Goal: Information Seeking & Learning: Learn about a topic

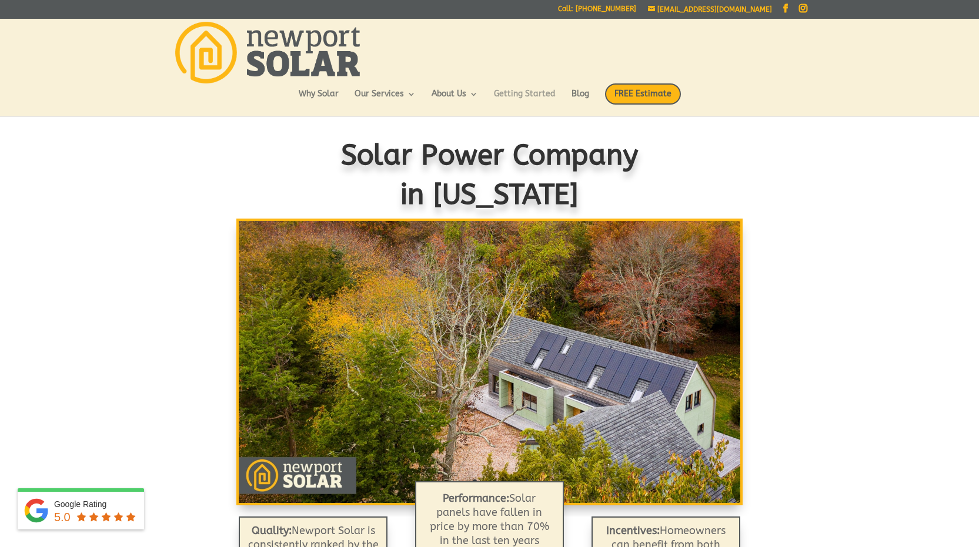
click at [512, 95] on link "Getting Started" at bounding box center [525, 100] width 62 height 20
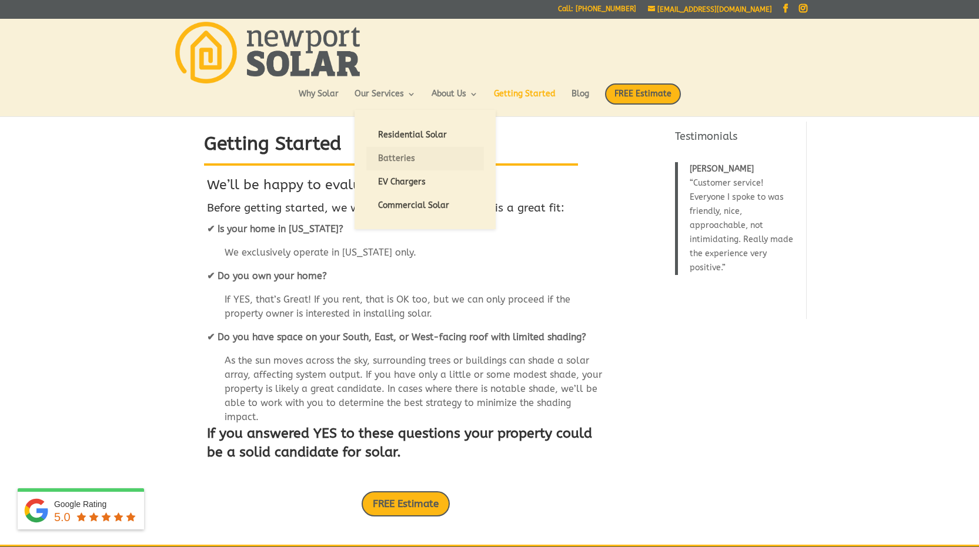
click at [398, 161] on link "Batteries" at bounding box center [425, 159] width 118 height 24
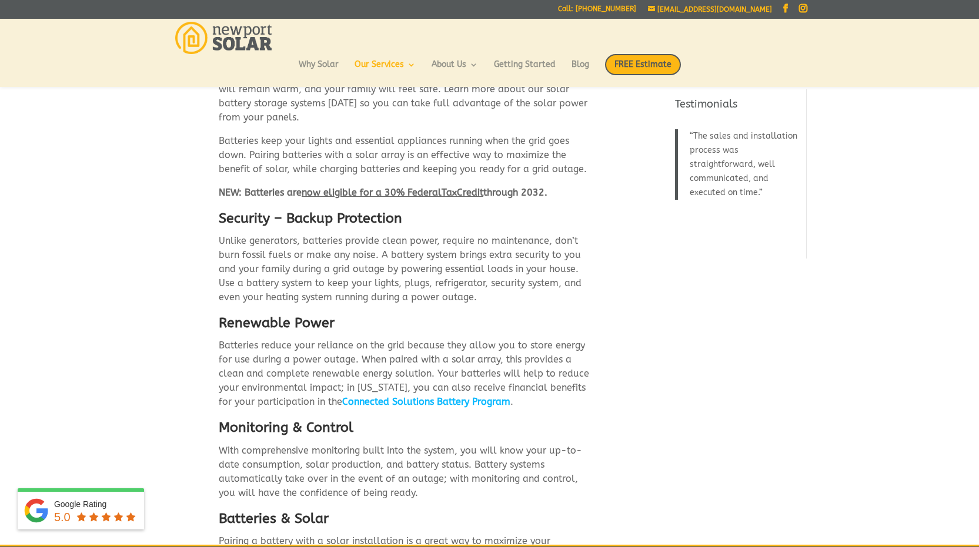
scroll to position [188, 0]
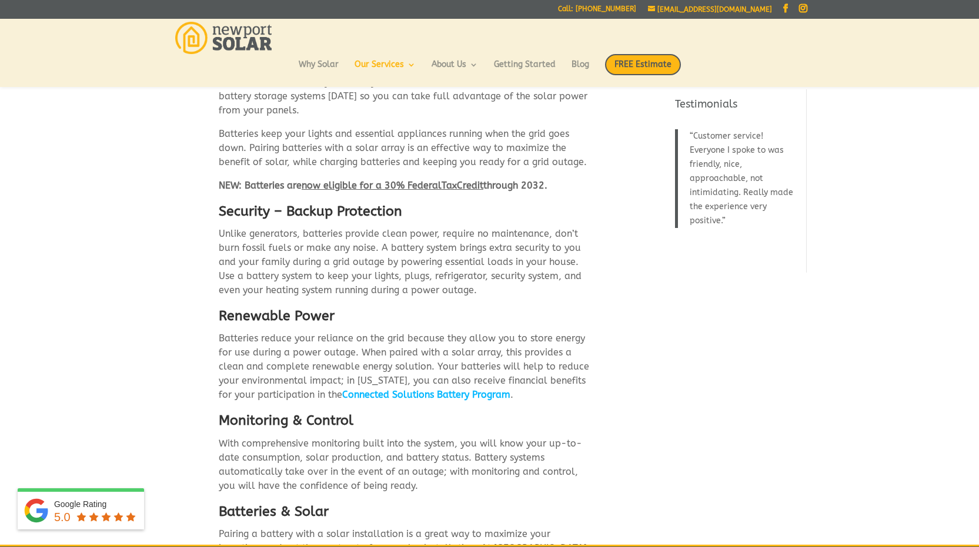
click at [430, 389] on link "Connected Solutions Battery Program" at bounding box center [426, 394] width 168 height 11
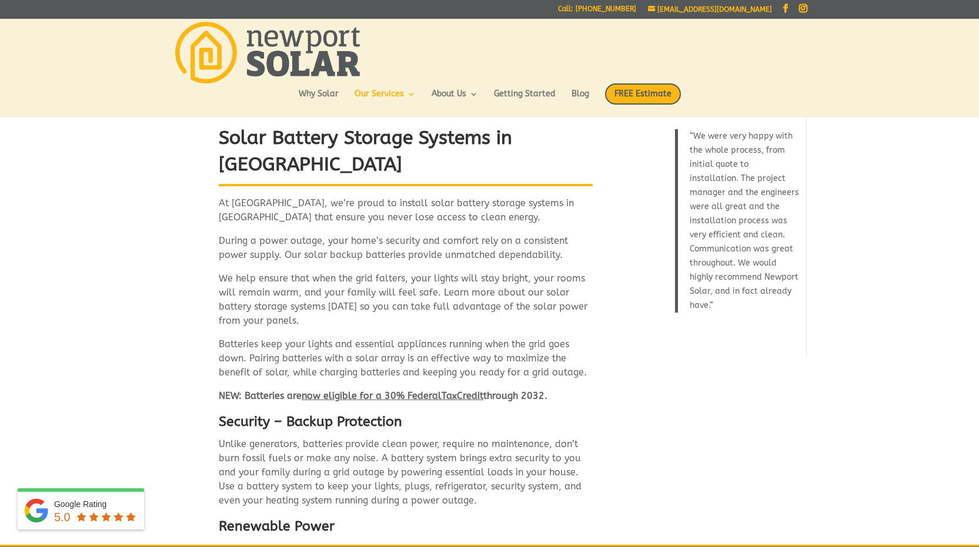
scroll to position [0, 0]
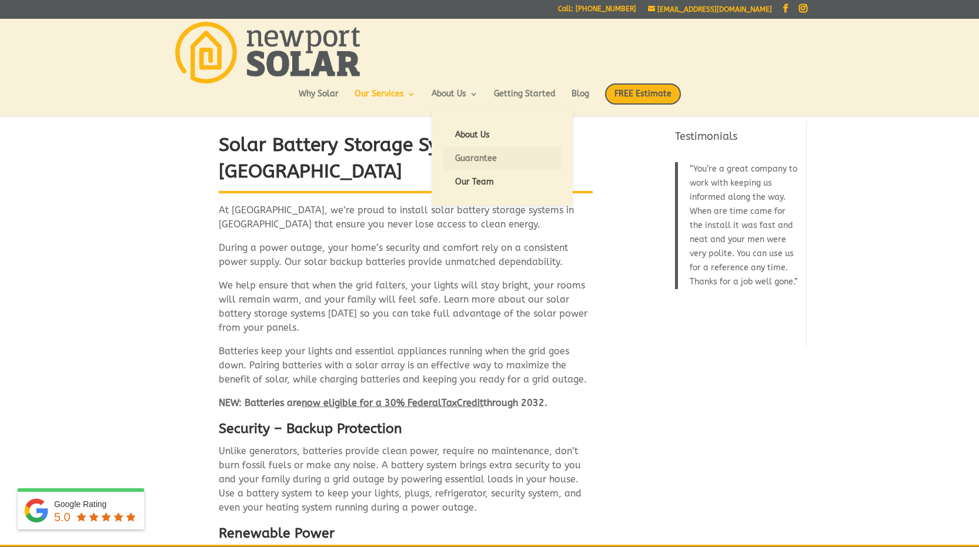
click at [463, 162] on link "Guarantee" at bounding box center [502, 159] width 118 height 24
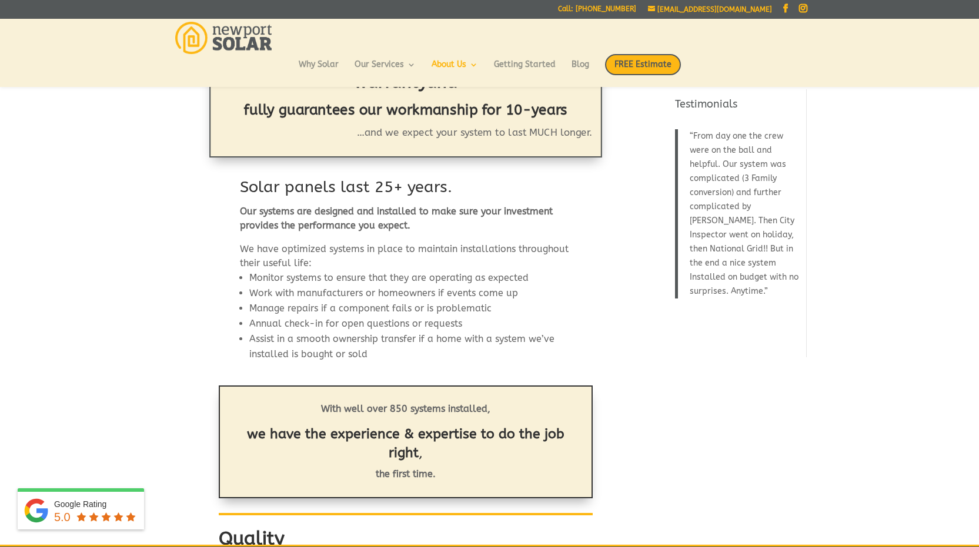
scroll to position [141, 0]
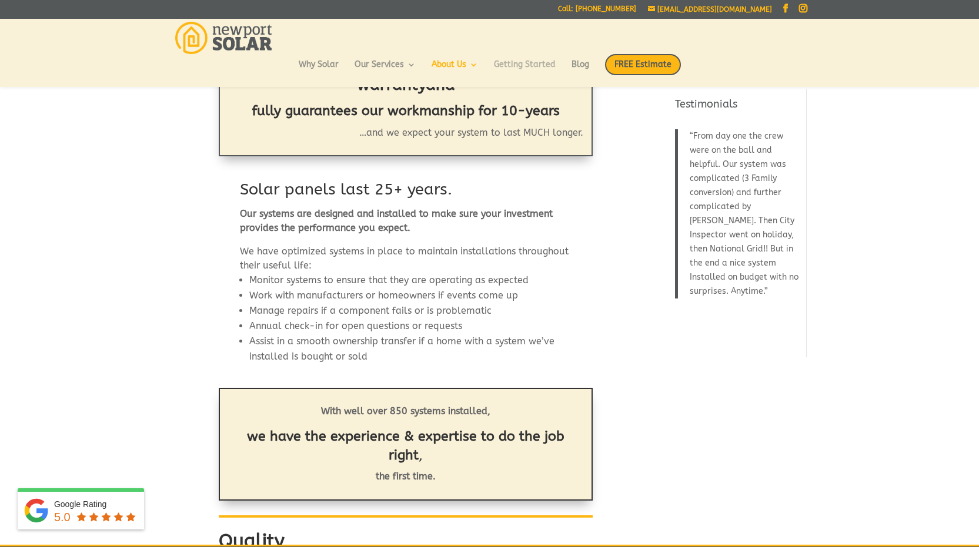
click at [517, 63] on link "Getting Started" at bounding box center [525, 71] width 62 height 20
